Goal: Transaction & Acquisition: Purchase product/service

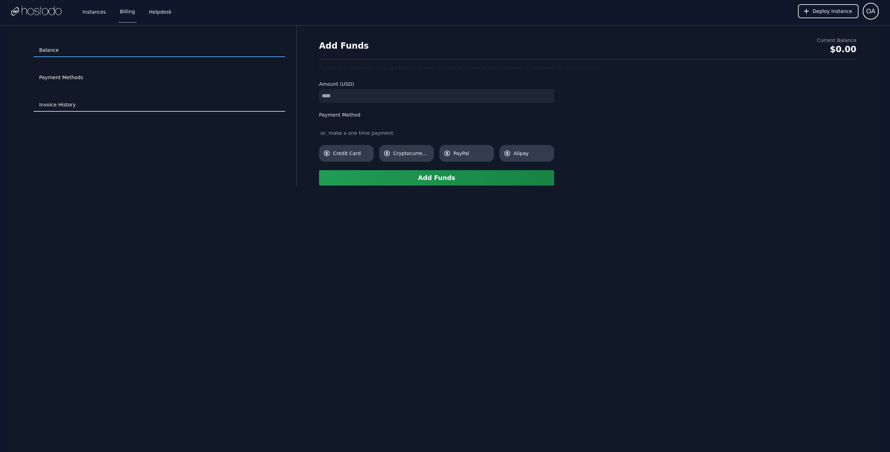
click at [61, 102] on link "Invoice History" at bounding box center [160, 104] width 252 height 13
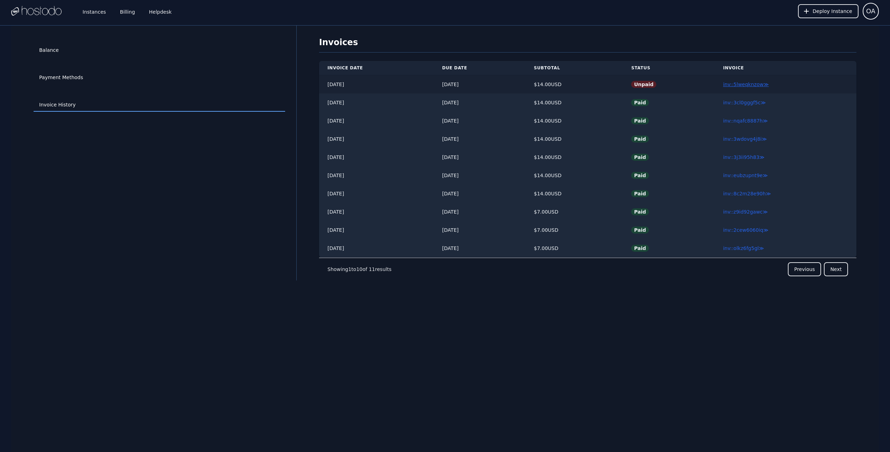
click at [739, 85] on link "inv::5lweqknzow ≫" at bounding box center [745, 85] width 45 height 6
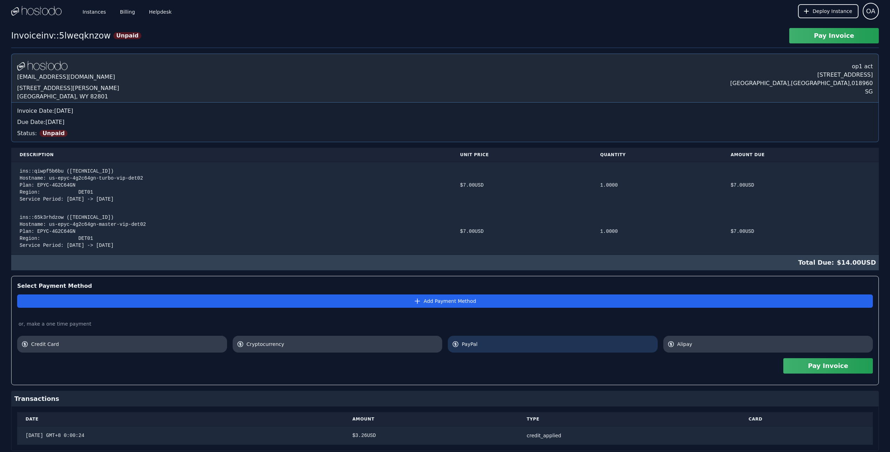
click at [478, 346] on span "PayPal" at bounding box center [558, 344] width 192 height 7
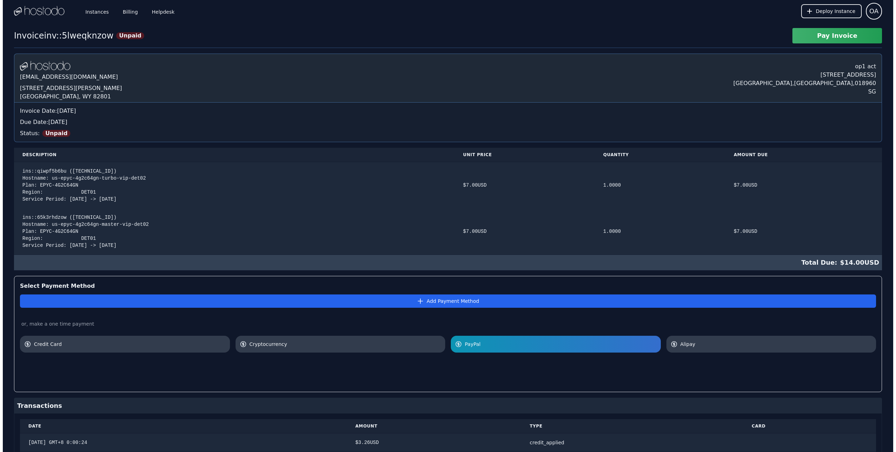
scroll to position [28, 0]
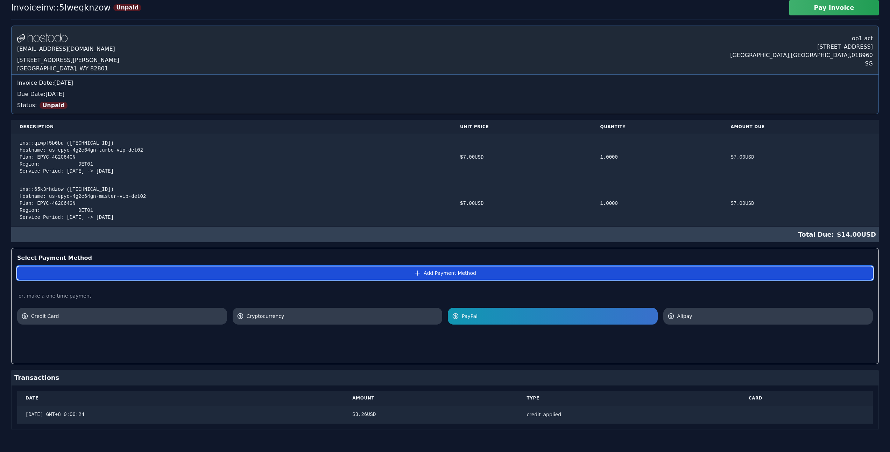
click at [447, 273] on button "Add Payment Method" at bounding box center [445, 272] width 856 height 13
